Goal: Task Accomplishment & Management: Manage account settings

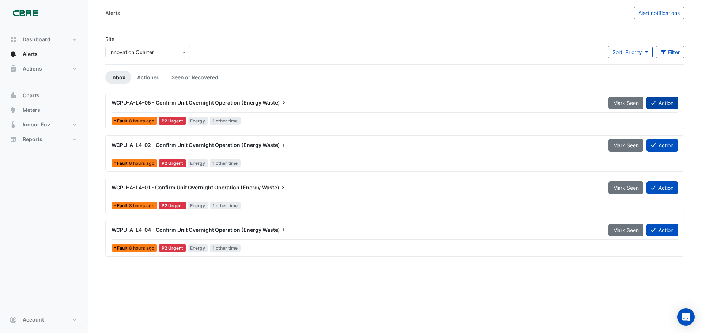
click at [668, 101] on button "Action" at bounding box center [663, 103] width 32 height 13
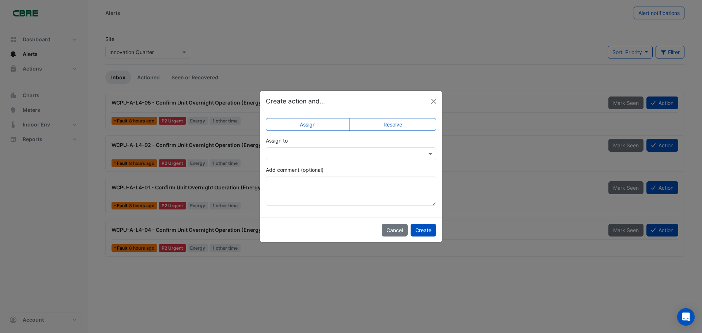
click at [374, 154] on input "text" at bounding box center [344, 154] width 148 height 8
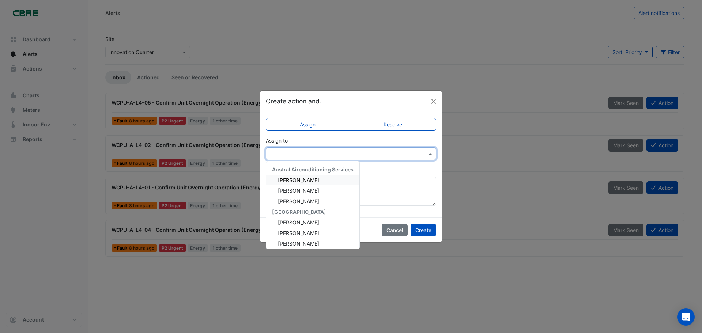
click at [378, 150] on input "text" at bounding box center [344, 154] width 148 height 8
click at [396, 125] on label "Resolve" at bounding box center [393, 124] width 87 height 13
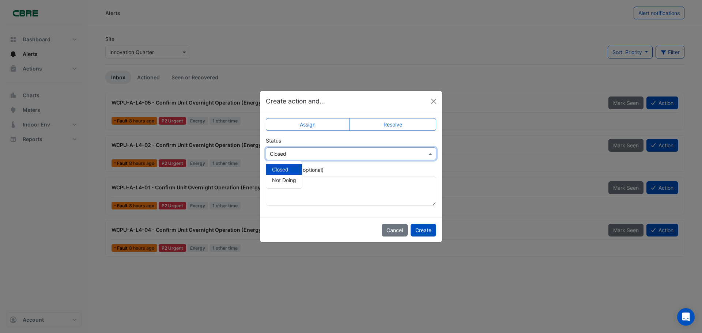
click at [307, 154] on input "text" at bounding box center [344, 154] width 148 height 8
click at [289, 181] on span "Not Doing" at bounding box center [284, 180] width 24 height 6
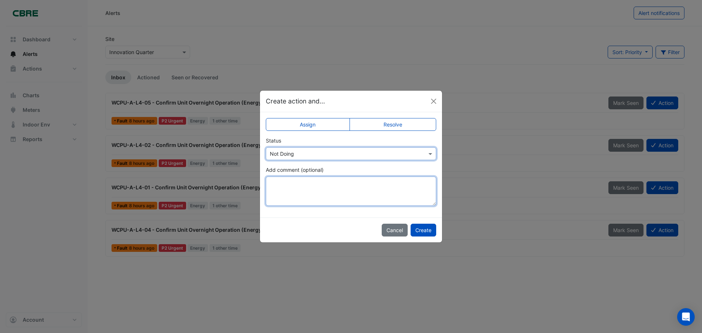
click at [289, 185] on textarea "Add comment (optional)" at bounding box center [351, 191] width 170 height 29
type textarea "***"
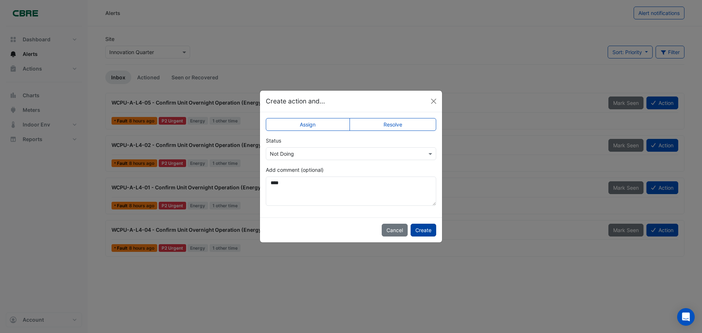
click at [425, 233] on button "Create" at bounding box center [424, 230] width 26 height 13
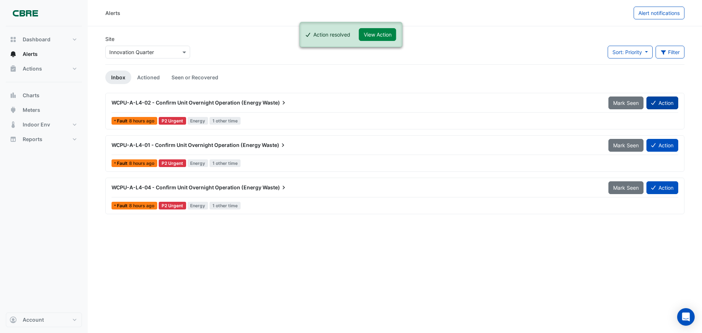
click at [659, 102] on button "Action" at bounding box center [663, 103] width 32 height 13
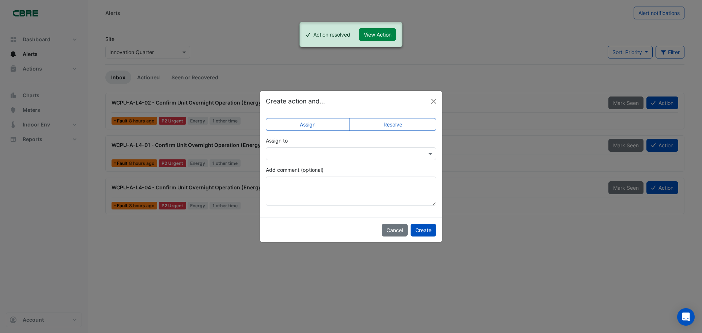
click at [383, 129] on label "Resolve" at bounding box center [393, 124] width 87 height 13
click at [345, 153] on input "text" at bounding box center [344, 154] width 148 height 8
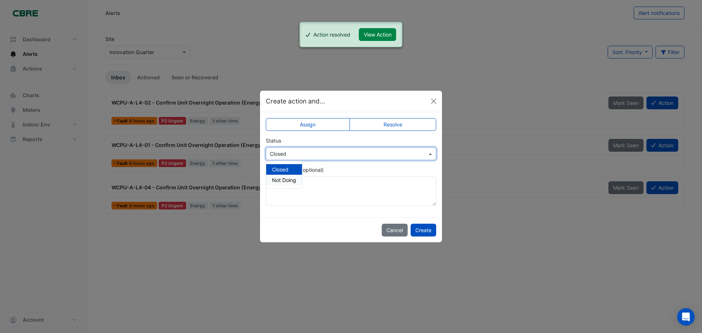
click at [285, 183] on span "Not Doing" at bounding box center [284, 180] width 24 height 6
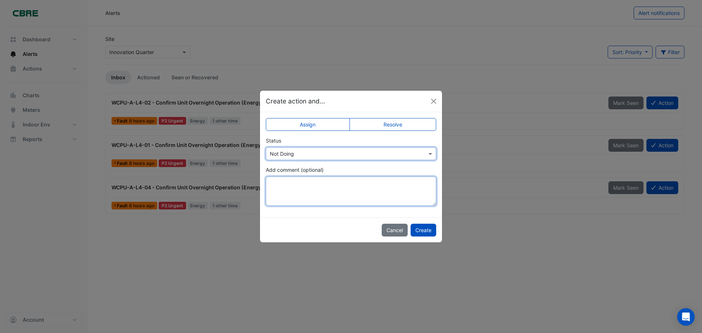
click at [285, 183] on textarea "Add comment (optional)" at bounding box center [351, 191] width 170 height 29
type textarea "***"
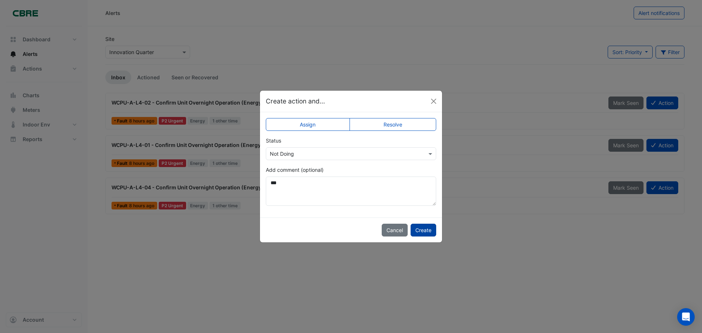
click at [418, 232] on button "Create" at bounding box center [424, 230] width 26 height 13
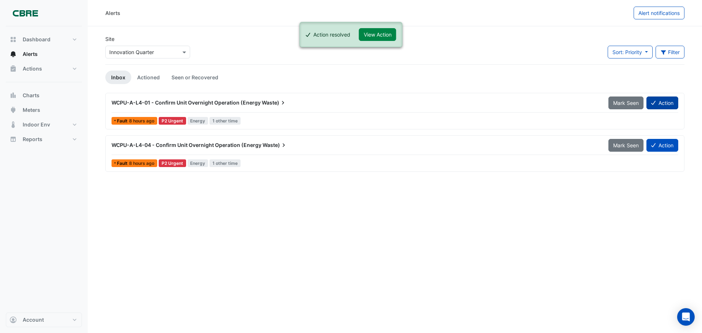
click at [662, 102] on button "Action" at bounding box center [663, 103] width 32 height 13
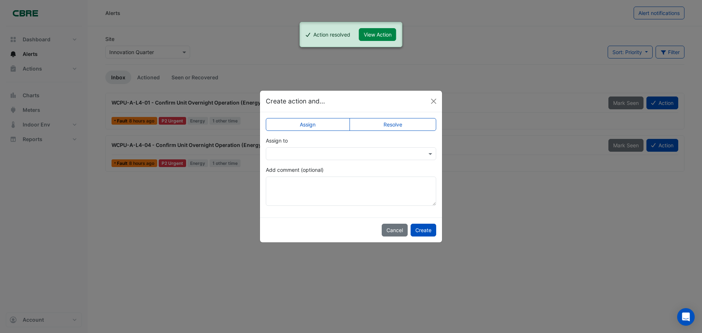
click at [386, 127] on label "Resolve" at bounding box center [393, 124] width 87 height 13
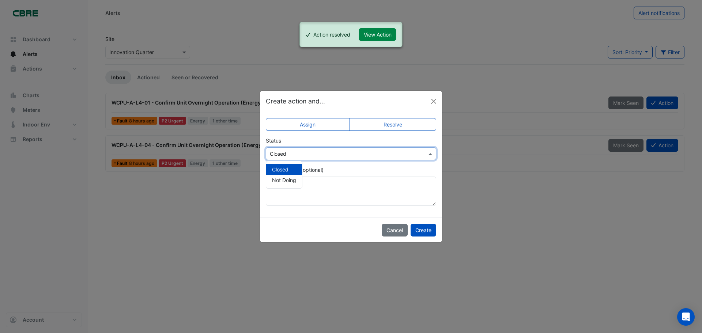
click at [312, 156] on input "text" at bounding box center [344, 154] width 148 height 8
click at [290, 180] on span "Not Doing" at bounding box center [284, 180] width 24 height 6
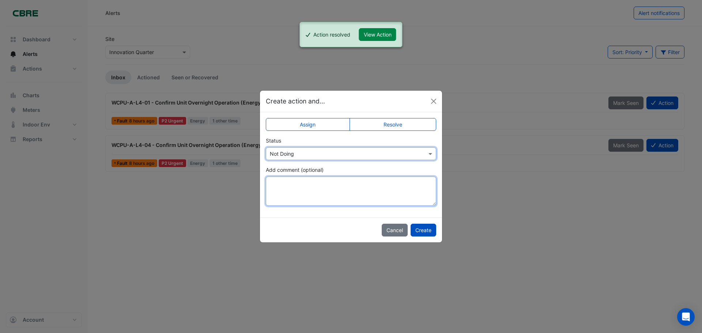
click at [292, 181] on textarea "Add comment (optional)" at bounding box center [351, 191] width 170 height 29
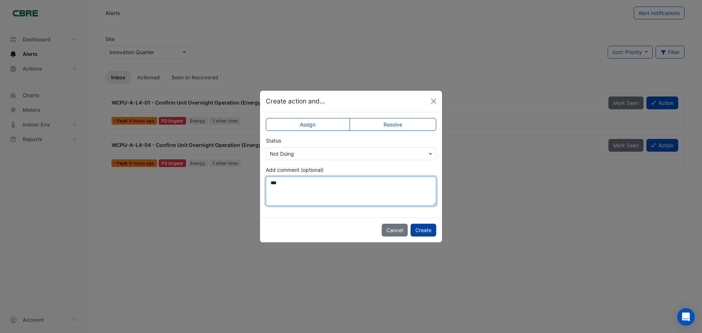
type textarea "***"
click at [422, 228] on button "Create" at bounding box center [424, 230] width 26 height 13
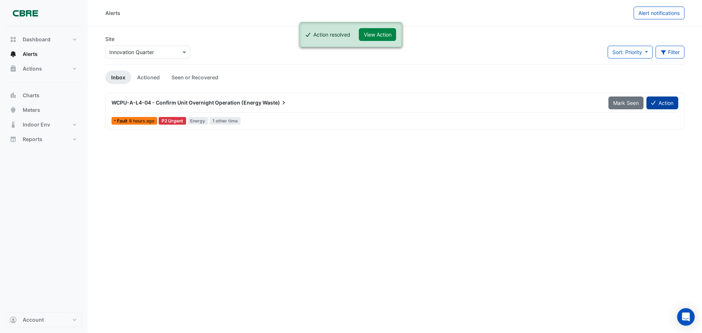
click at [661, 104] on button "Action" at bounding box center [663, 103] width 32 height 13
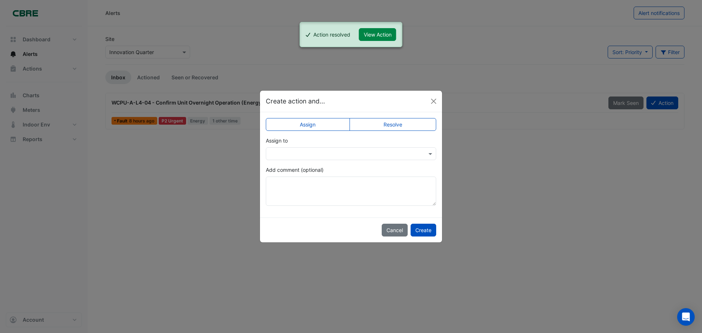
click at [380, 147] on div at bounding box center [351, 153] width 170 height 13
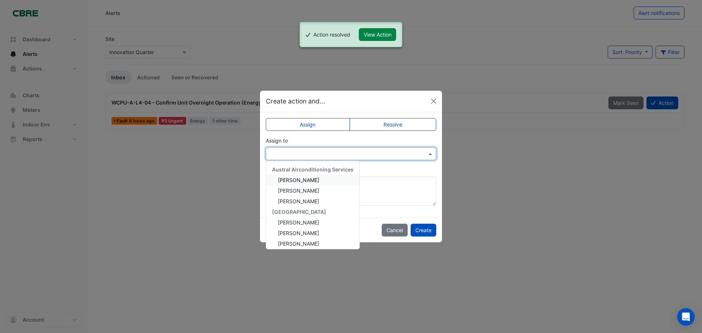
click at [406, 123] on label "Resolve" at bounding box center [393, 124] width 87 height 13
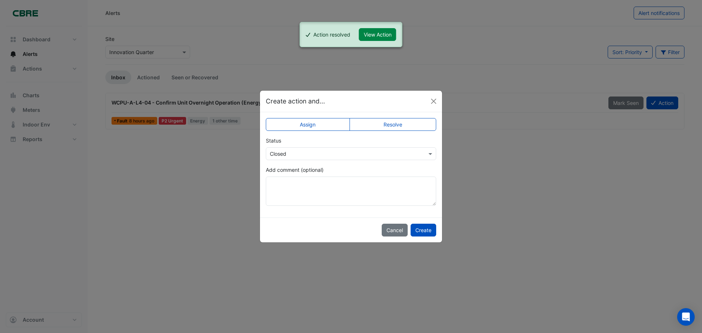
click at [329, 153] on input "text" at bounding box center [344, 154] width 148 height 8
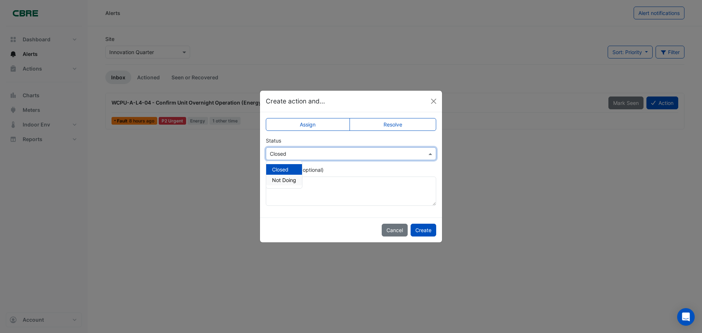
click at [277, 181] on span "Not Doing" at bounding box center [284, 180] width 24 height 6
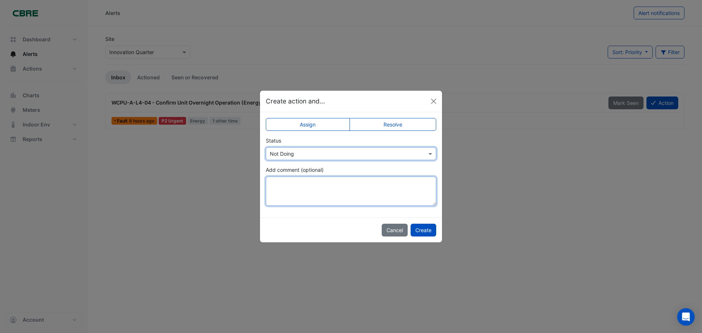
click at [277, 186] on textarea "Add comment (optional)" at bounding box center [351, 191] width 170 height 29
type textarea "***"
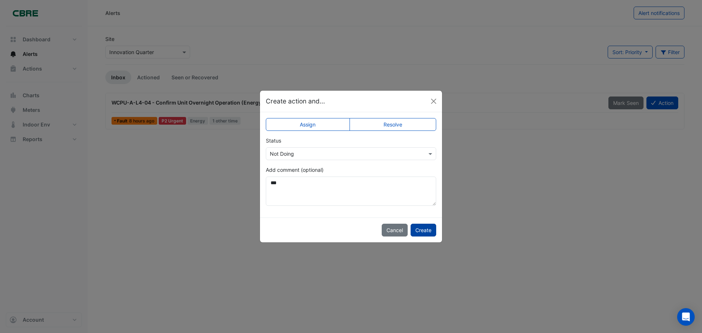
click at [420, 235] on button "Create" at bounding box center [424, 230] width 26 height 13
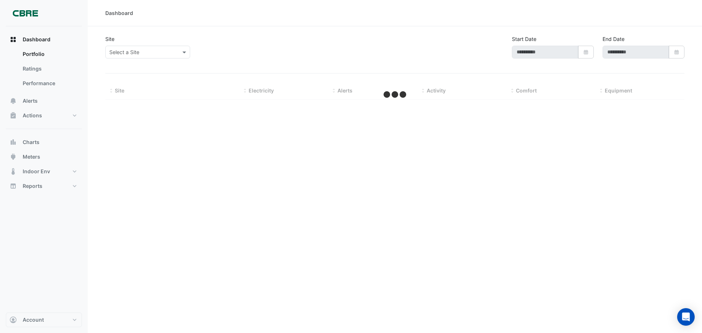
type input "**********"
select select "***"
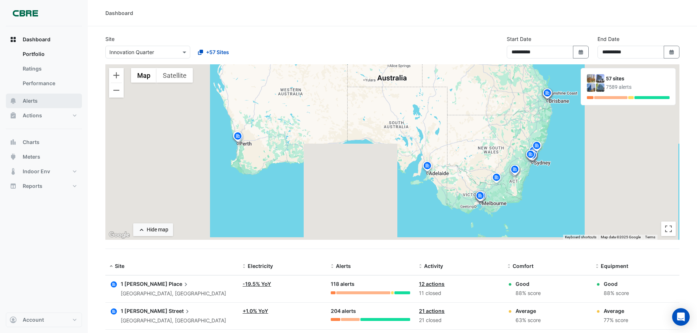
click at [26, 103] on span "Alerts" at bounding box center [30, 100] width 15 height 7
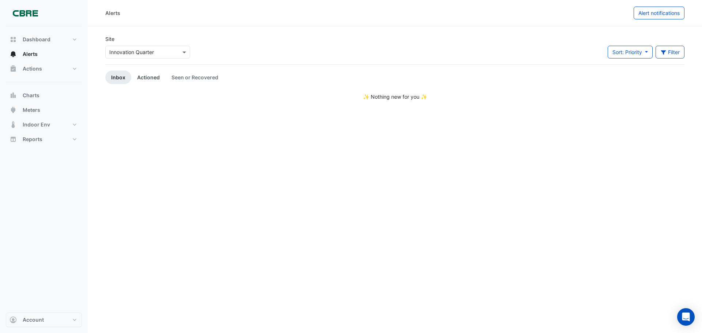
click at [147, 79] on link "Actioned" at bounding box center [148, 78] width 34 height 14
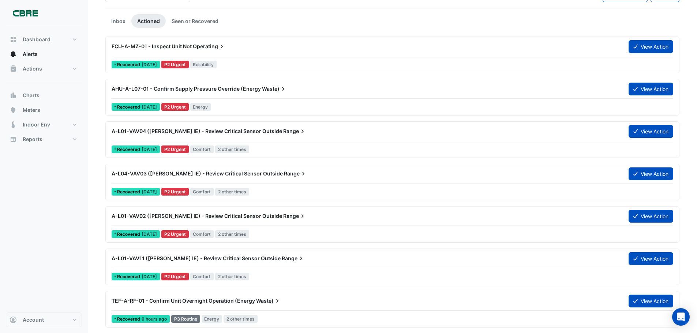
scroll to position [48, 0]
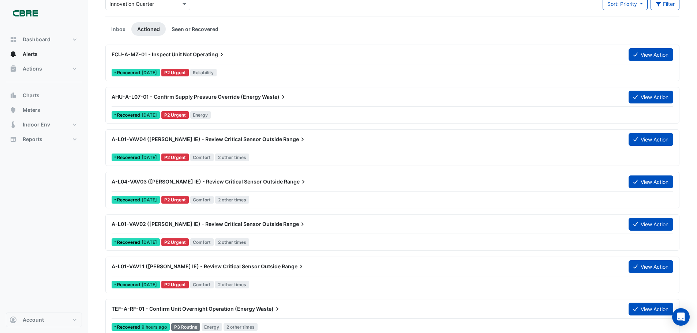
click at [186, 29] on link "Seen or Recovered" at bounding box center [195, 29] width 59 height 14
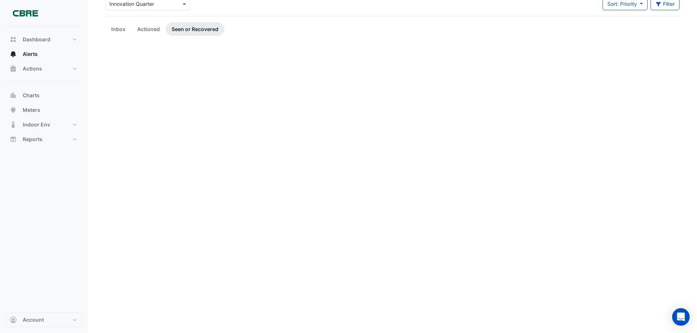
scroll to position [0, 0]
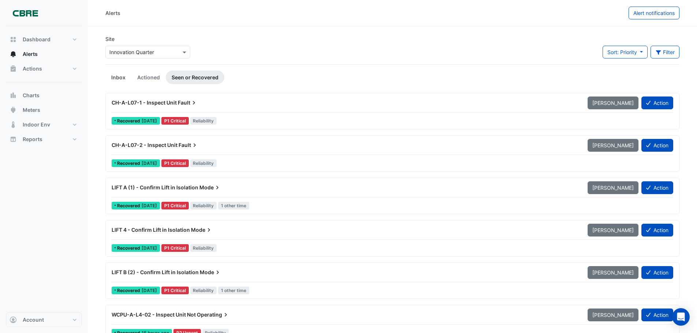
click at [116, 78] on link "Inbox" at bounding box center [118, 78] width 26 height 14
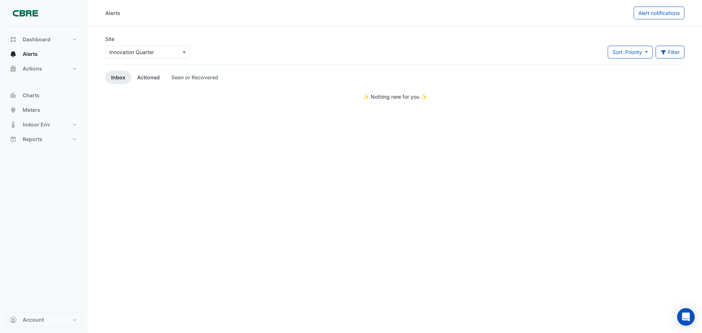
click at [149, 83] on link "Actioned" at bounding box center [148, 78] width 34 height 14
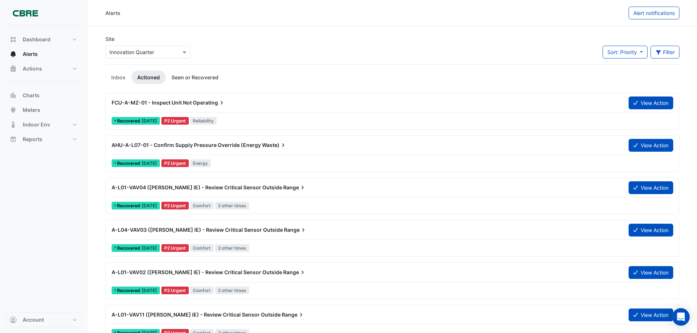
click at [197, 79] on link "Seen or Recovered" at bounding box center [195, 78] width 59 height 14
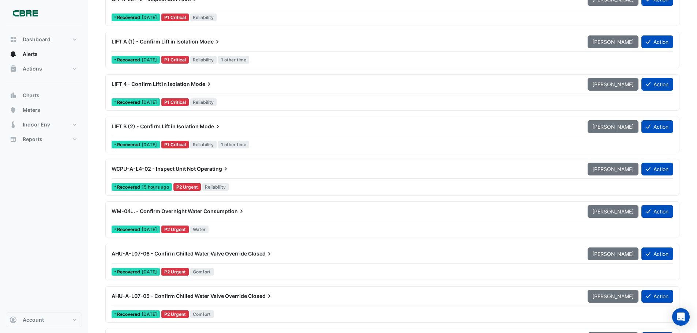
scroll to position [147, 0]
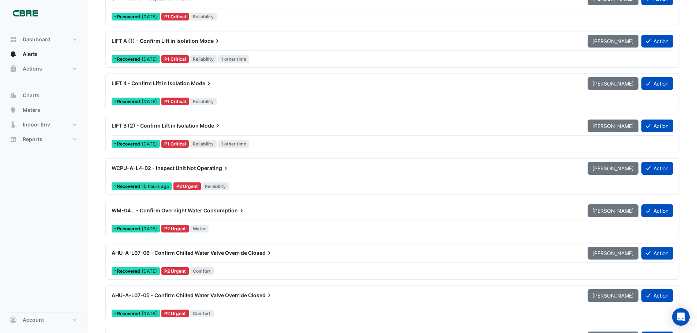
click at [240, 173] on div "WCPU-A-L4-02 - Inspect Unit Not Operating" at bounding box center [345, 168] width 476 height 13
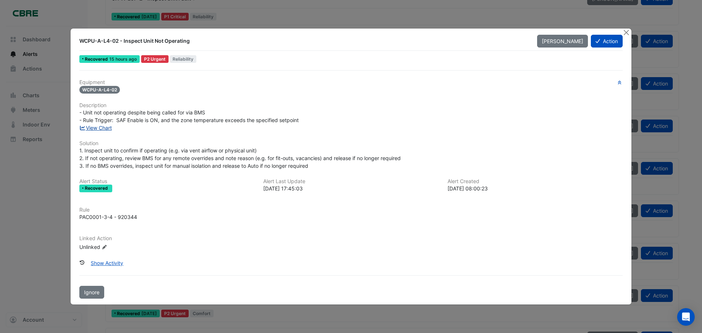
click at [100, 128] on link "View Chart" at bounding box center [95, 128] width 33 height 6
click at [624, 33] on button "Close" at bounding box center [627, 33] width 8 height 8
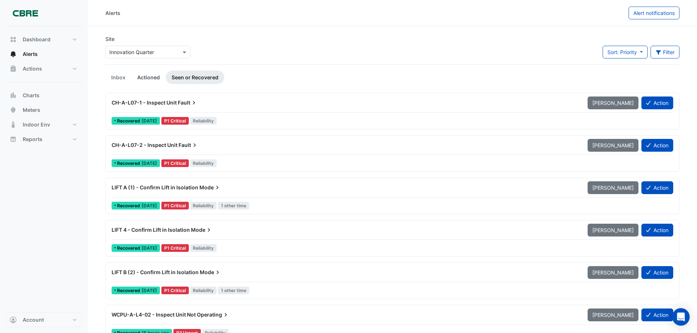
click at [145, 81] on link "Actioned" at bounding box center [148, 78] width 34 height 14
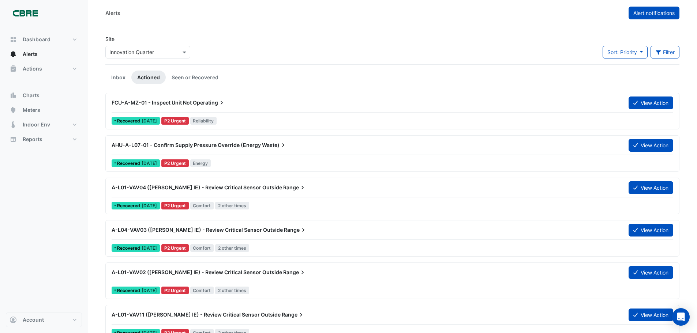
click at [657, 9] on button "Alert notifications" at bounding box center [653, 13] width 51 height 13
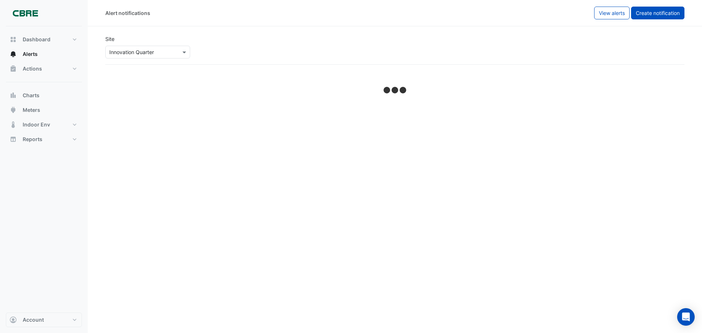
select select "******"
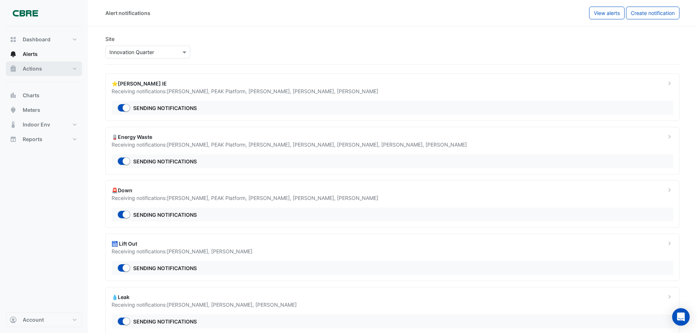
click at [31, 66] on span "Actions" at bounding box center [32, 68] width 19 height 7
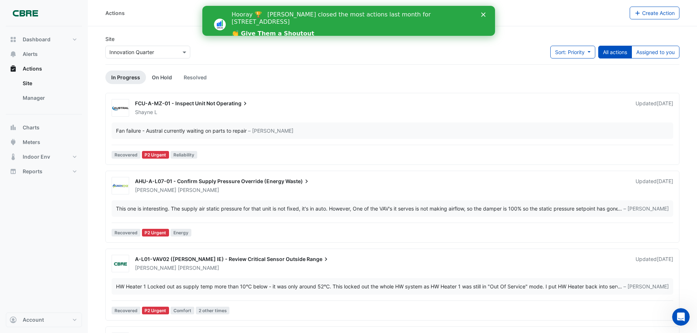
click at [169, 79] on link "On Hold" at bounding box center [162, 78] width 32 height 14
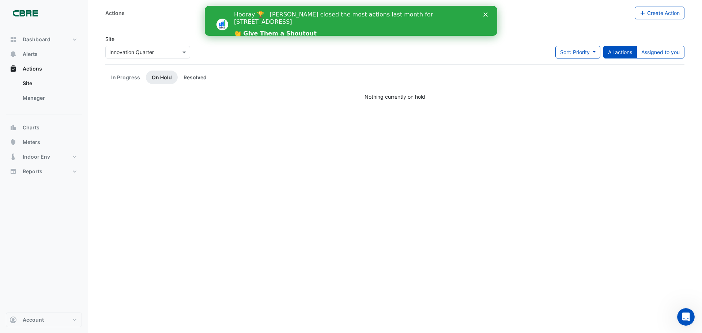
click at [200, 80] on link "Resolved" at bounding box center [195, 78] width 35 height 14
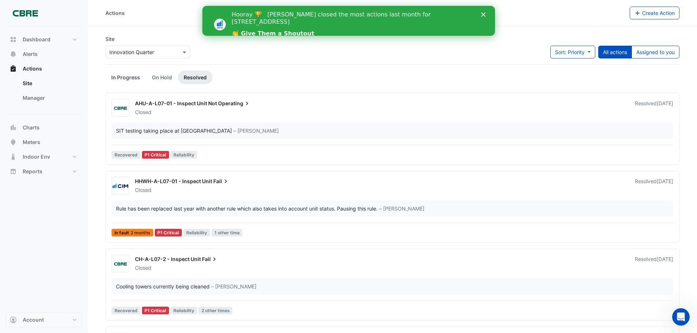
click at [117, 78] on link "In Progress" at bounding box center [125, 78] width 41 height 14
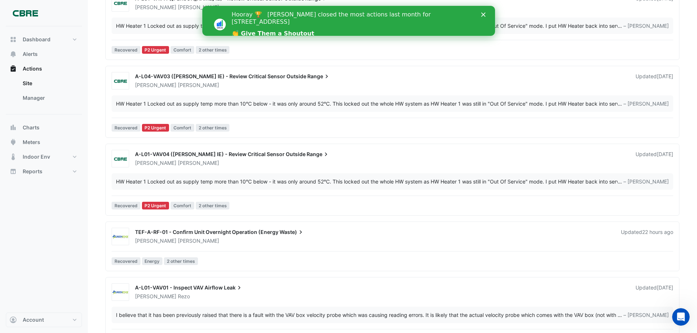
scroll to position [341, 0]
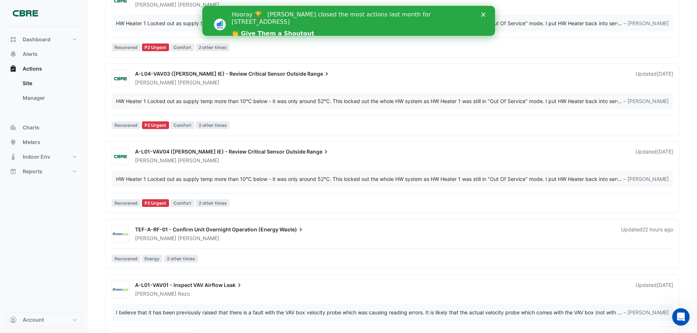
click at [484, 14] on polygon "Close" at bounding box center [483, 14] width 4 height 4
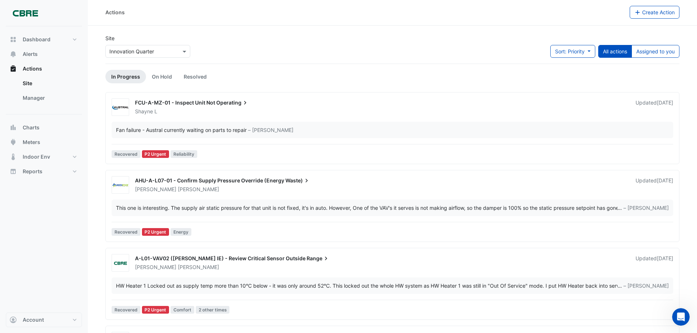
scroll to position [0, 0]
click at [25, 13] on img at bounding box center [25, 13] width 33 height 15
